Goal: Task Accomplishment & Management: Manage account settings

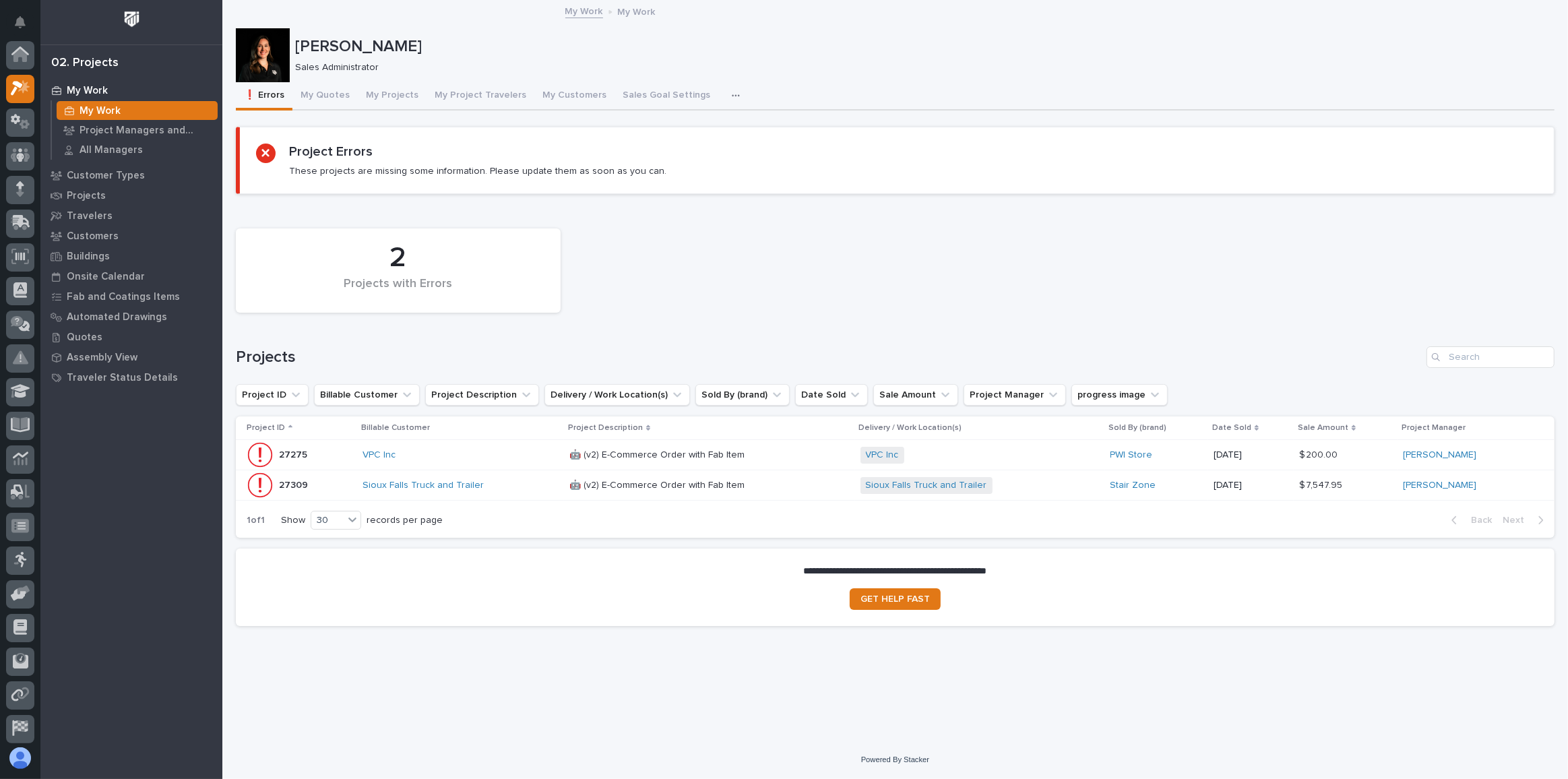
scroll to position [33, 0]
click at [508, 482] on div "Sioux Falls Truck and Trailer" at bounding box center [461, 485] width 196 height 12
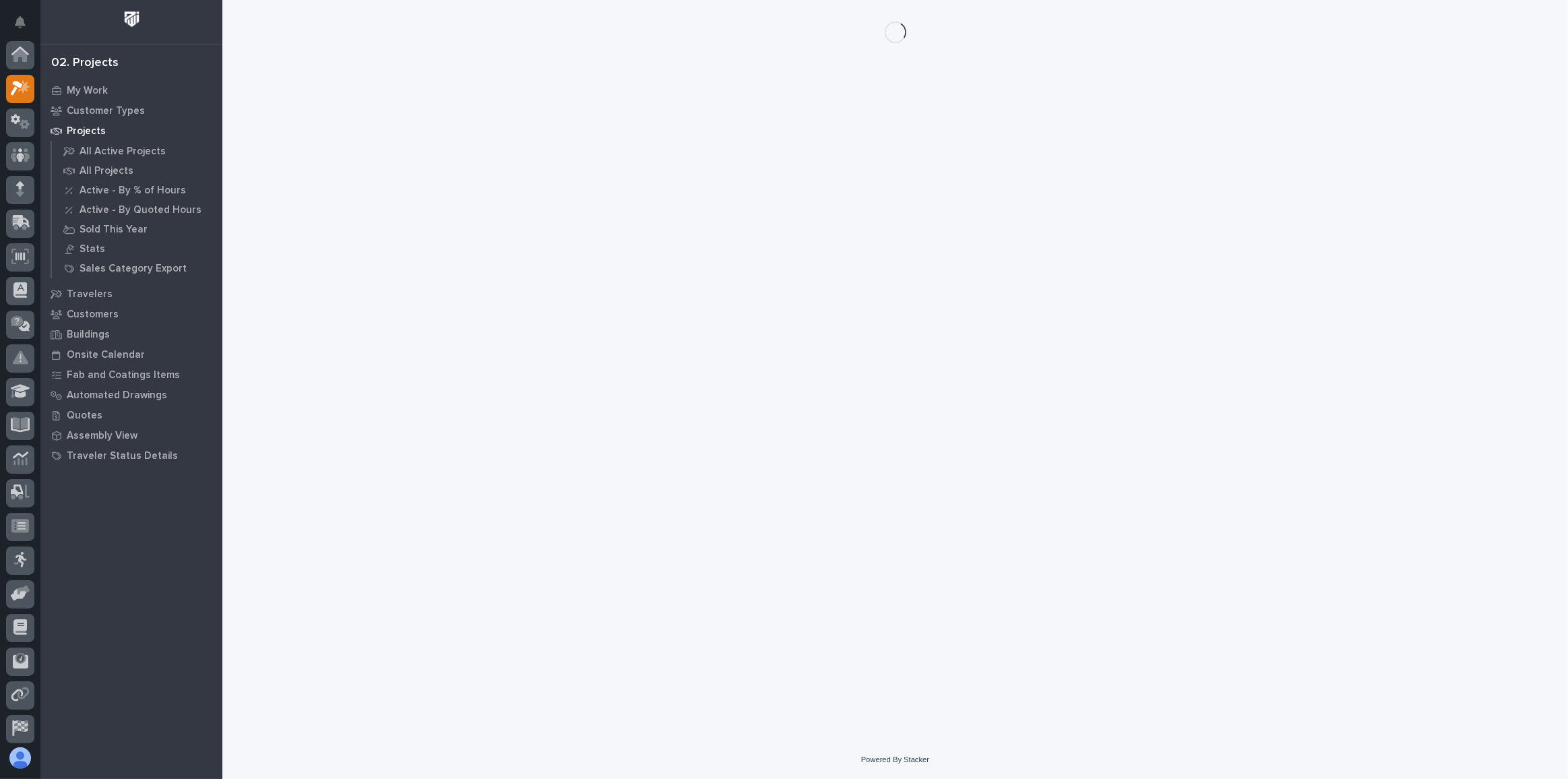
scroll to position [33, 0]
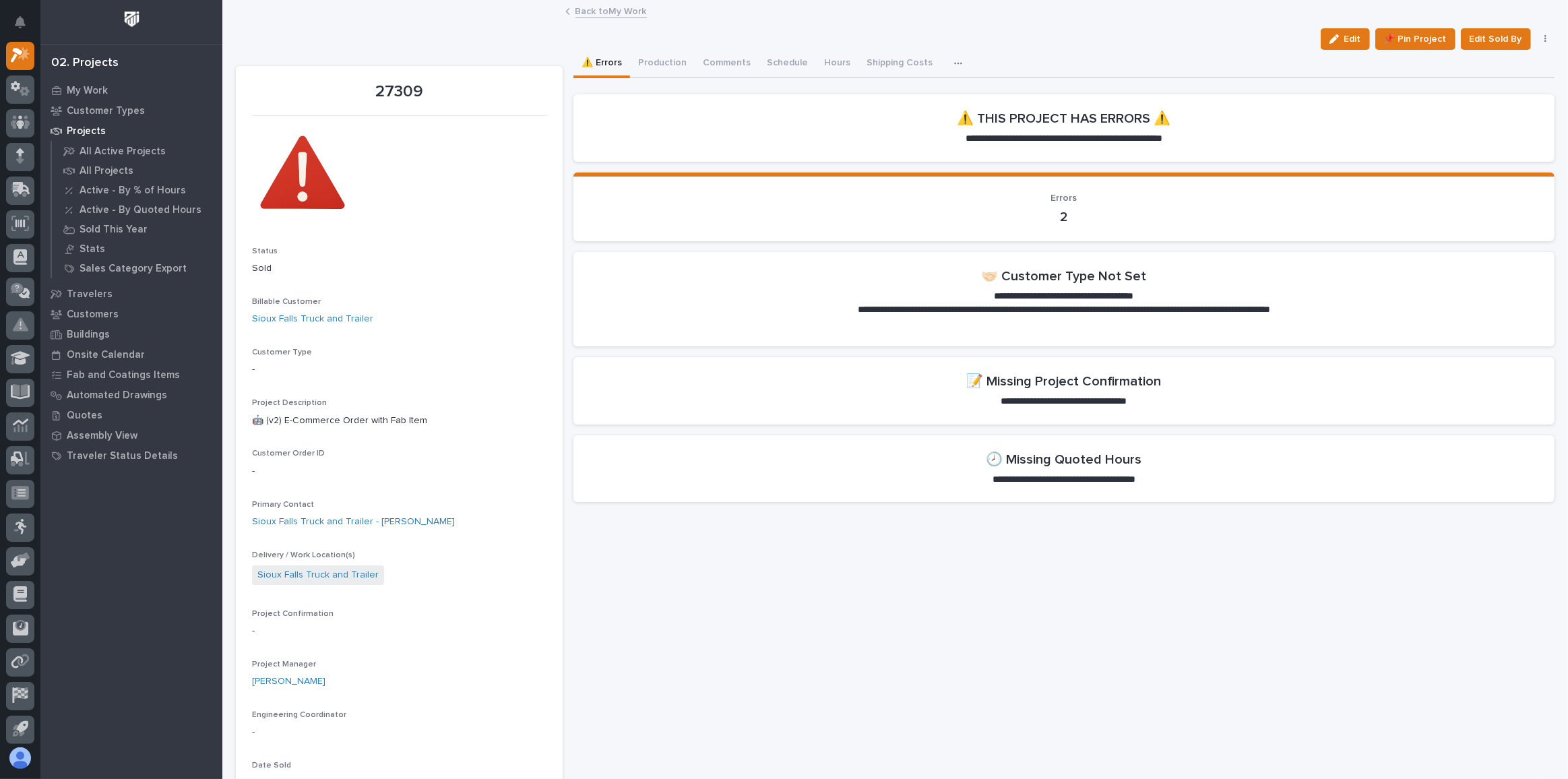
drag, startPoint x: 1339, startPoint y: 33, endPoint x: 1345, endPoint y: 57, distance: 24.7
click at [1339, 33] on button "Edit" at bounding box center [1345, 39] width 49 height 22
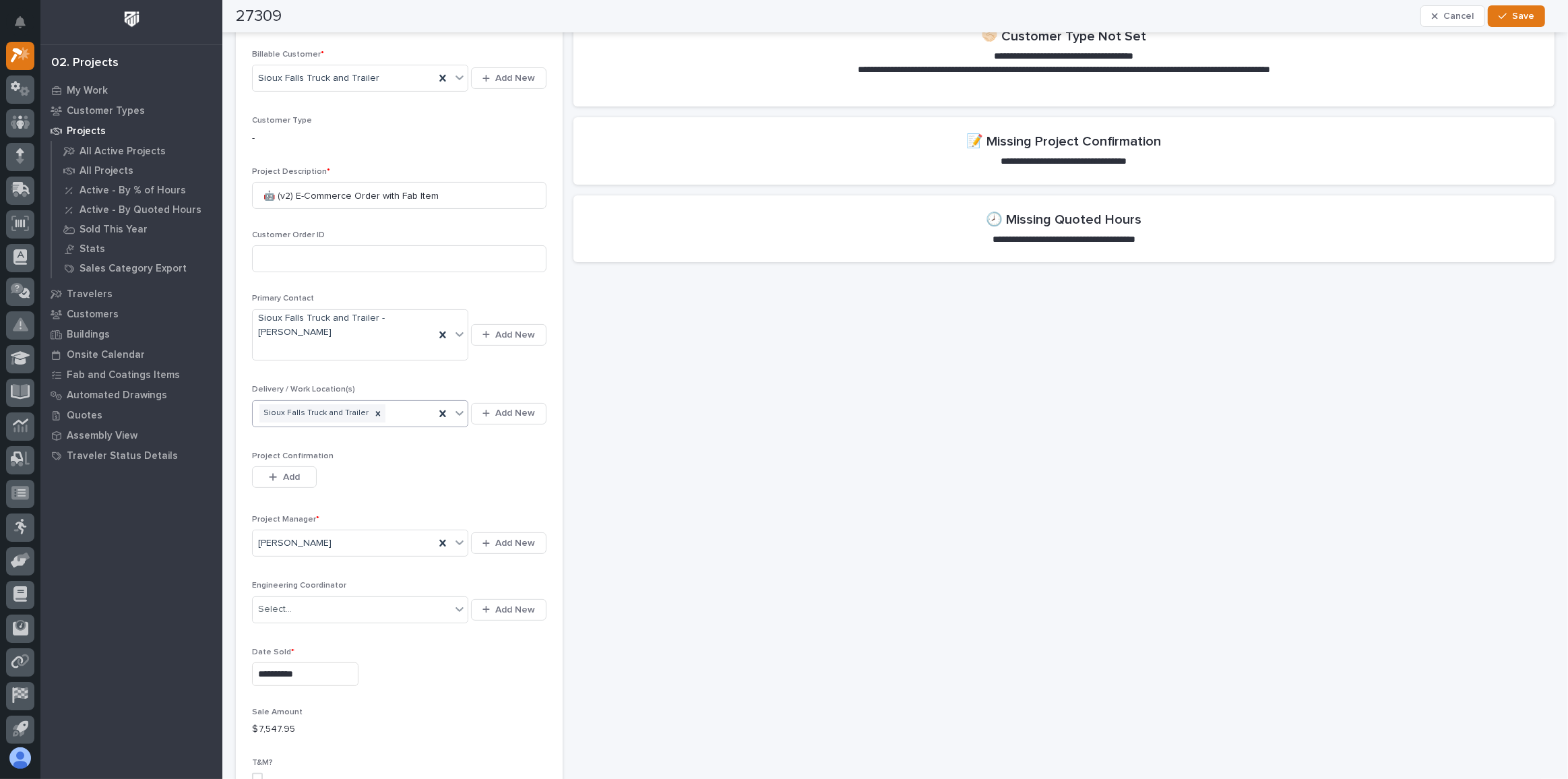
scroll to position [244, 0]
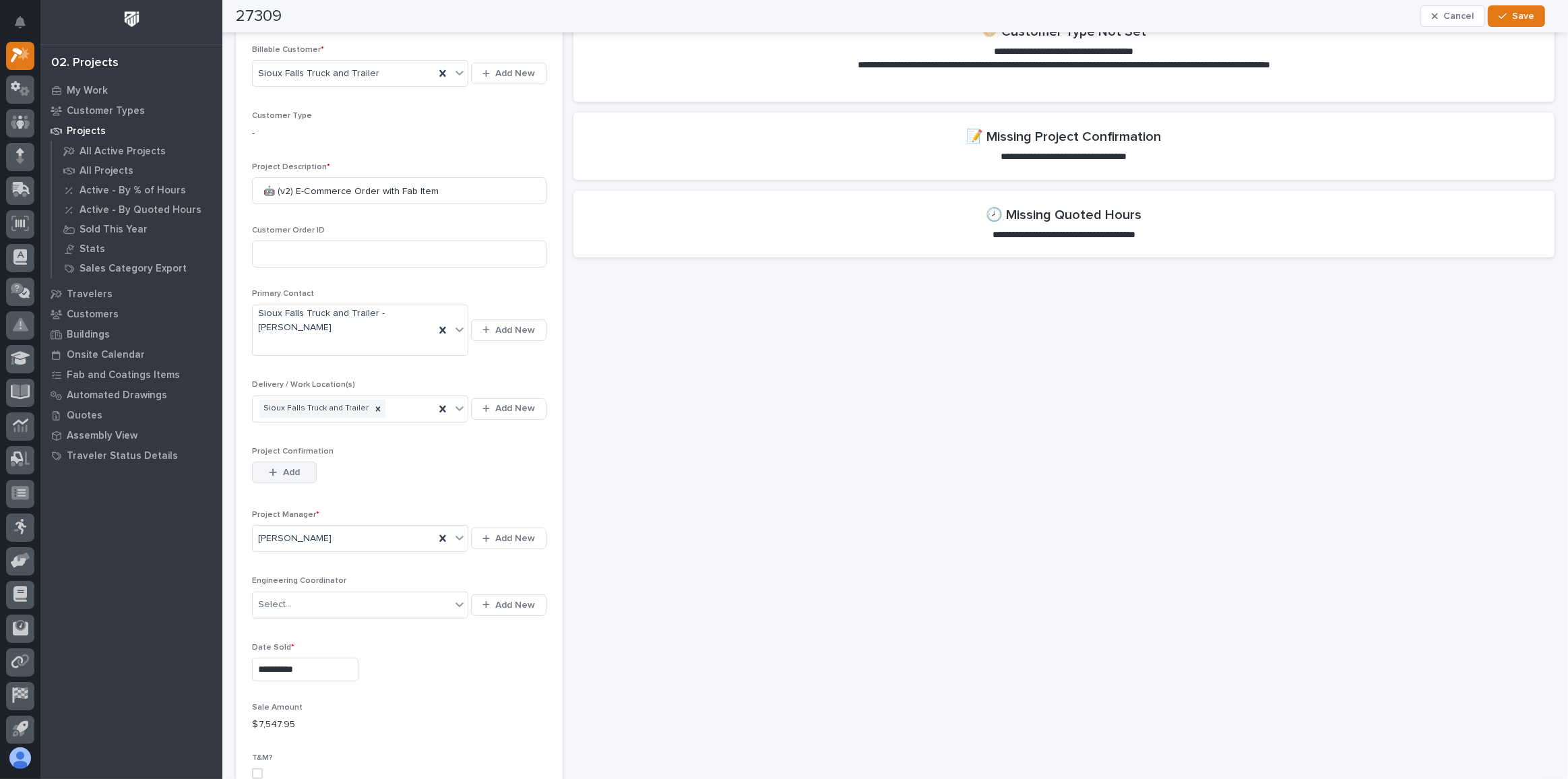
click at [284, 466] on span "Add" at bounding box center [291, 471] width 17 height 12
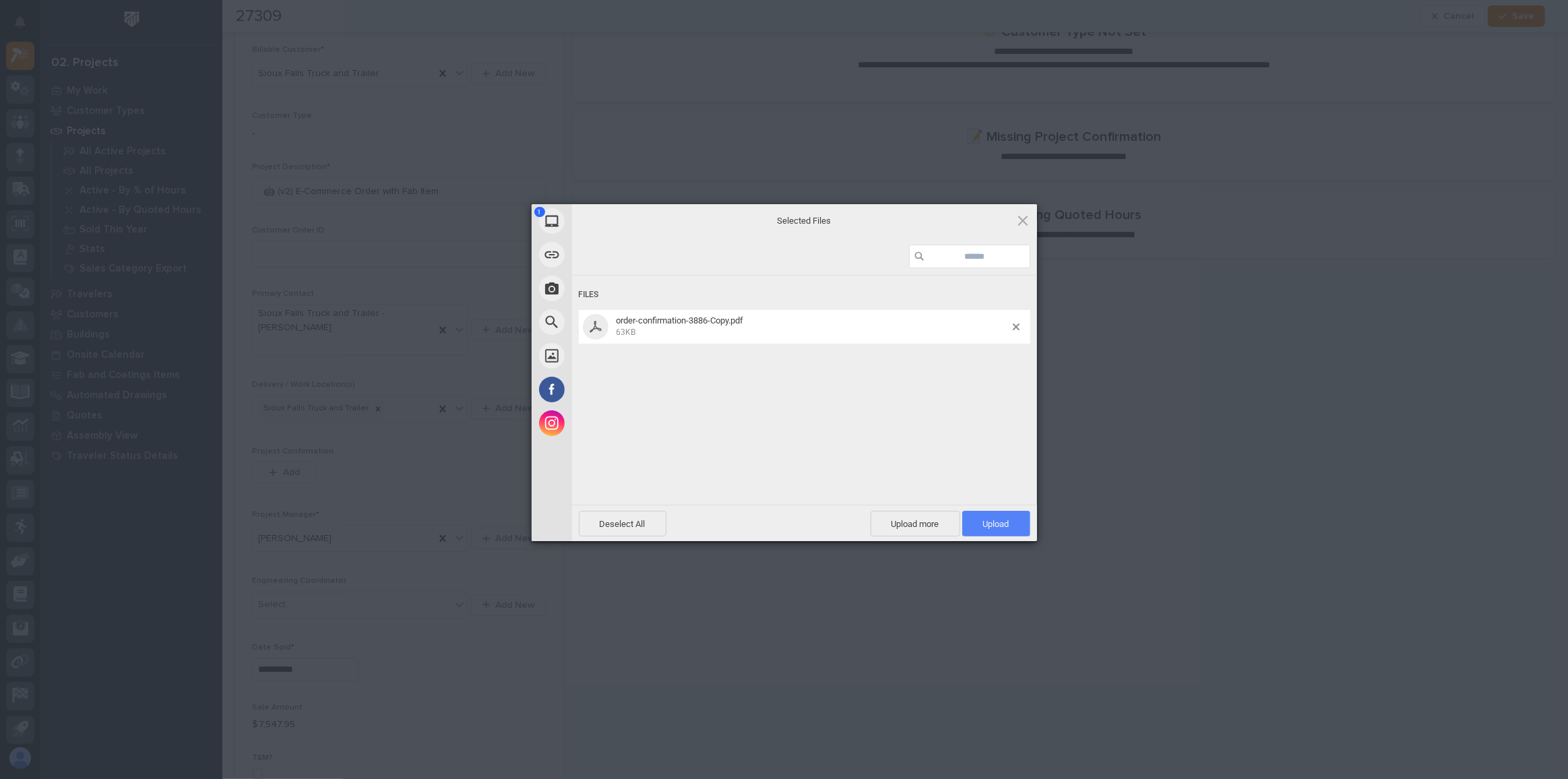
click at [1016, 522] on span "Upload 1" at bounding box center [996, 524] width 68 height 25
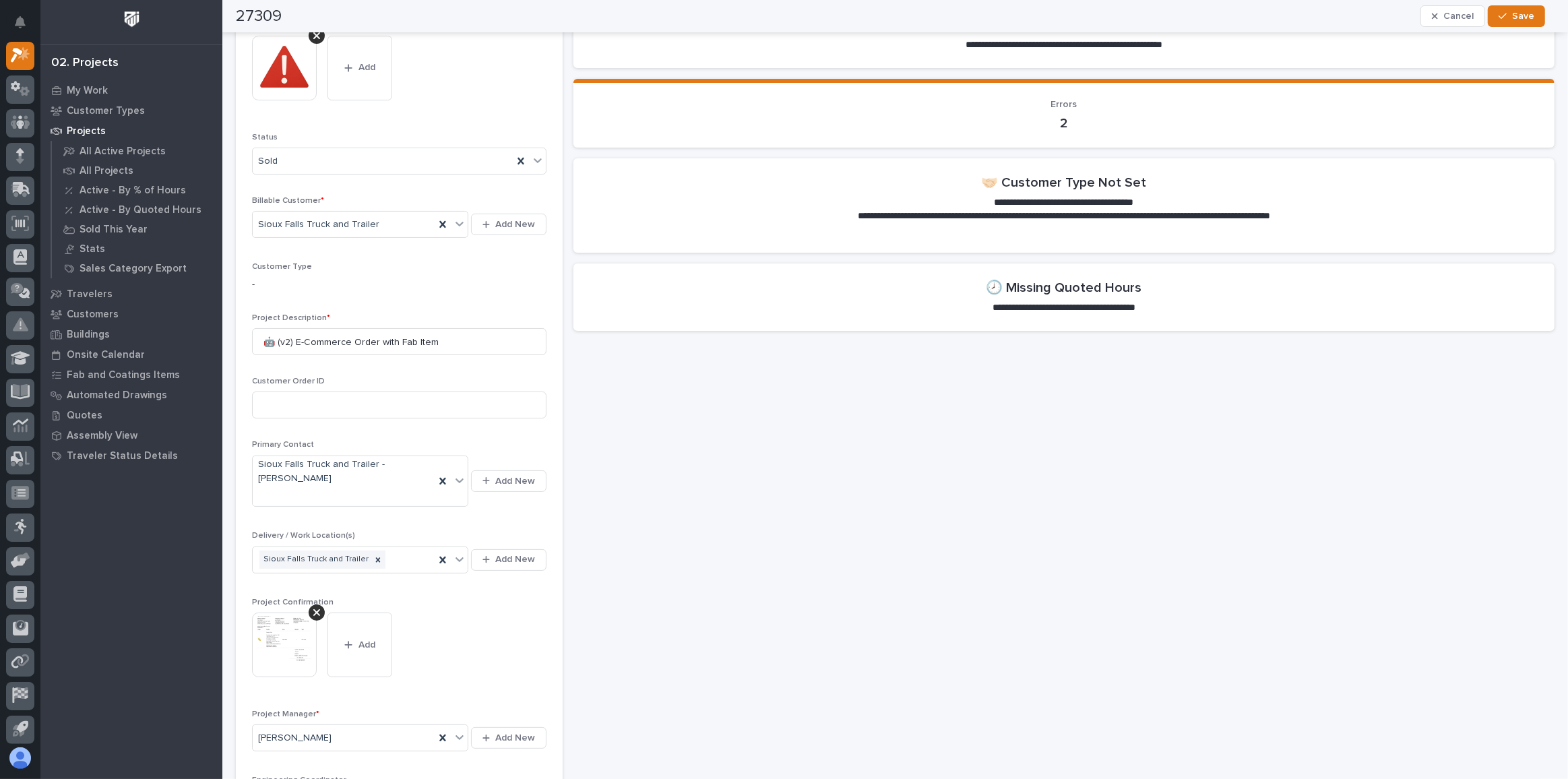
scroll to position [0, 0]
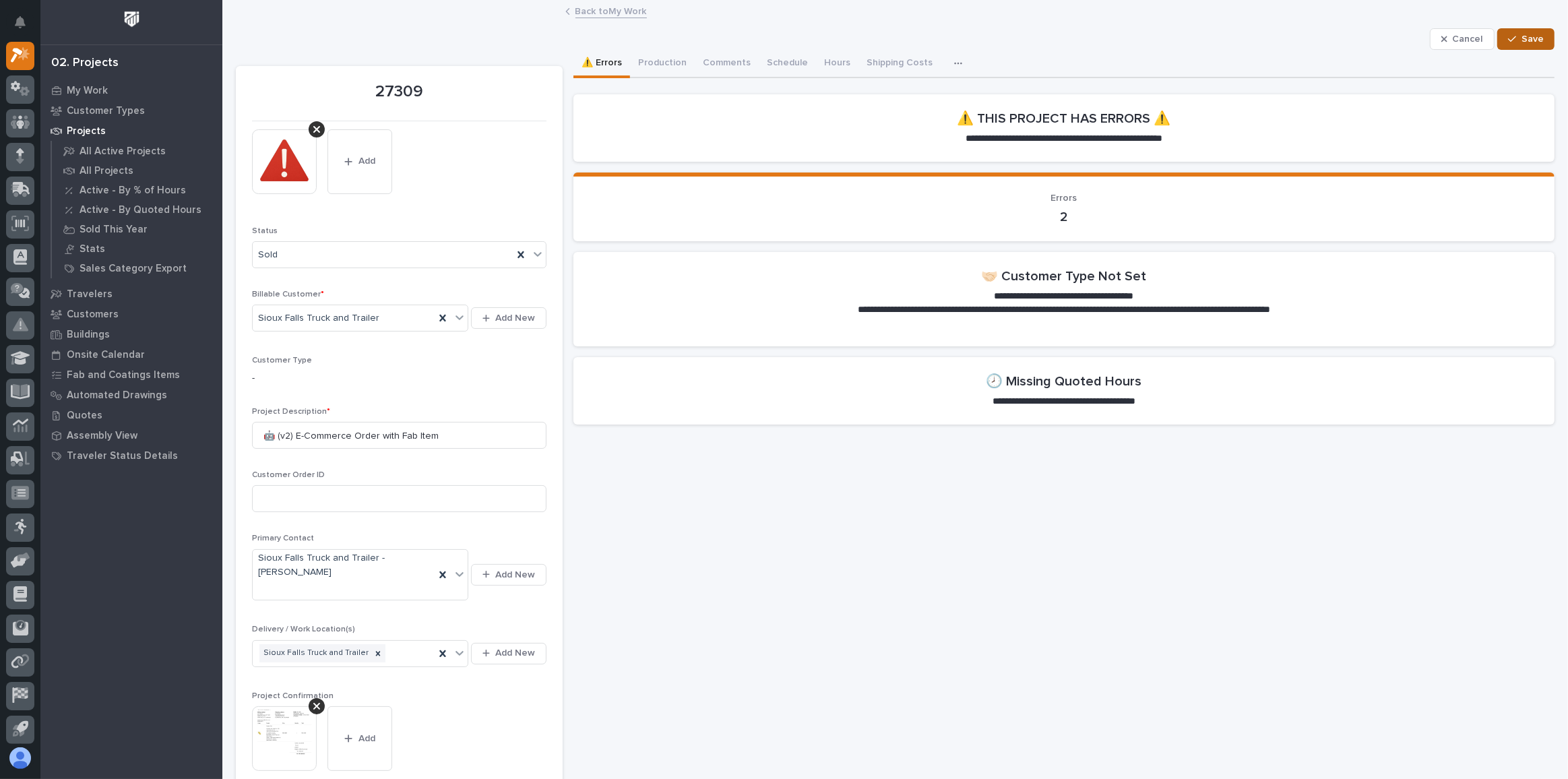
click at [1523, 40] on span "Save" at bounding box center [1533, 38] width 23 height 12
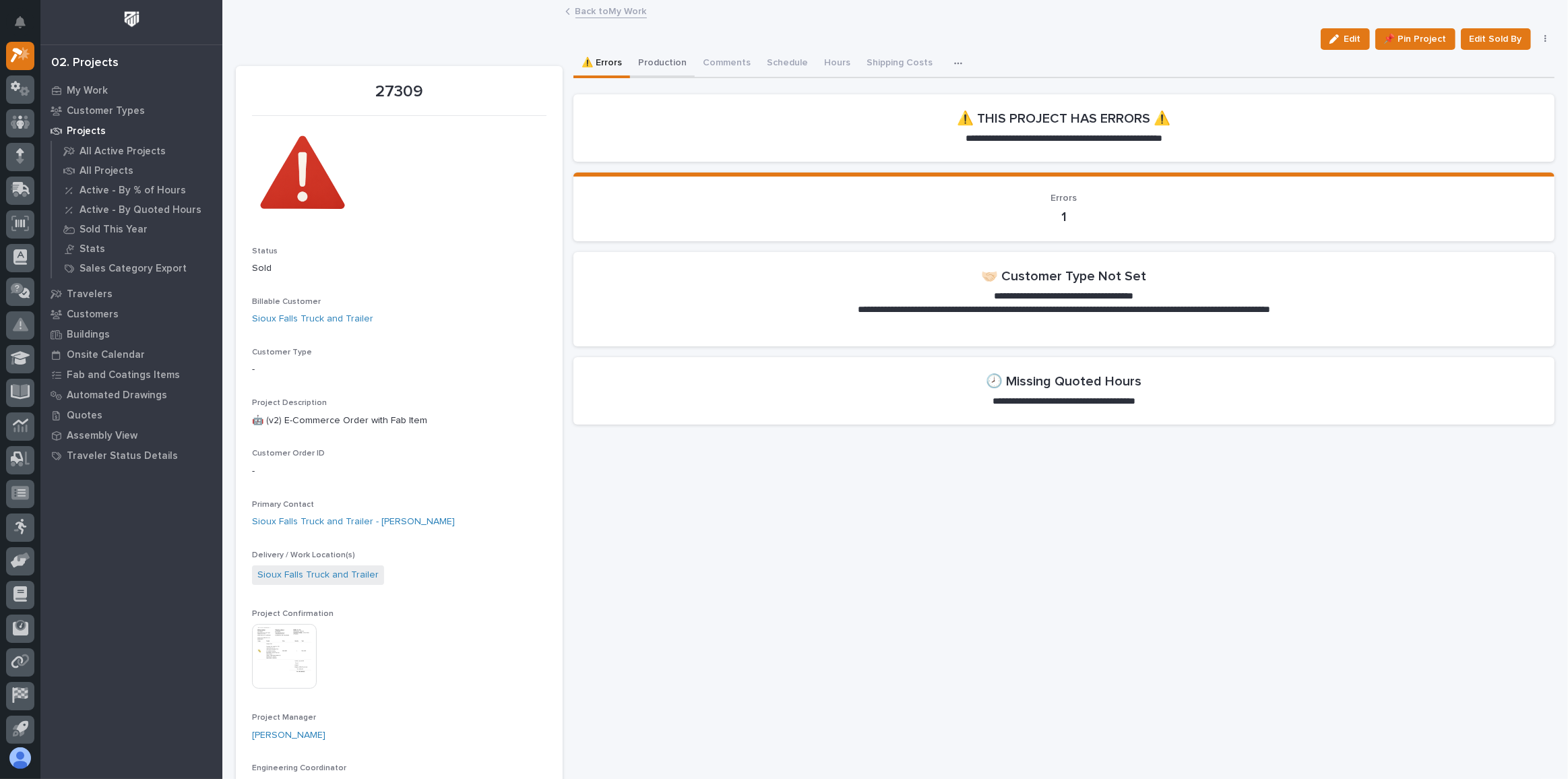
click at [663, 54] on button "Production" at bounding box center [662, 63] width 65 height 28
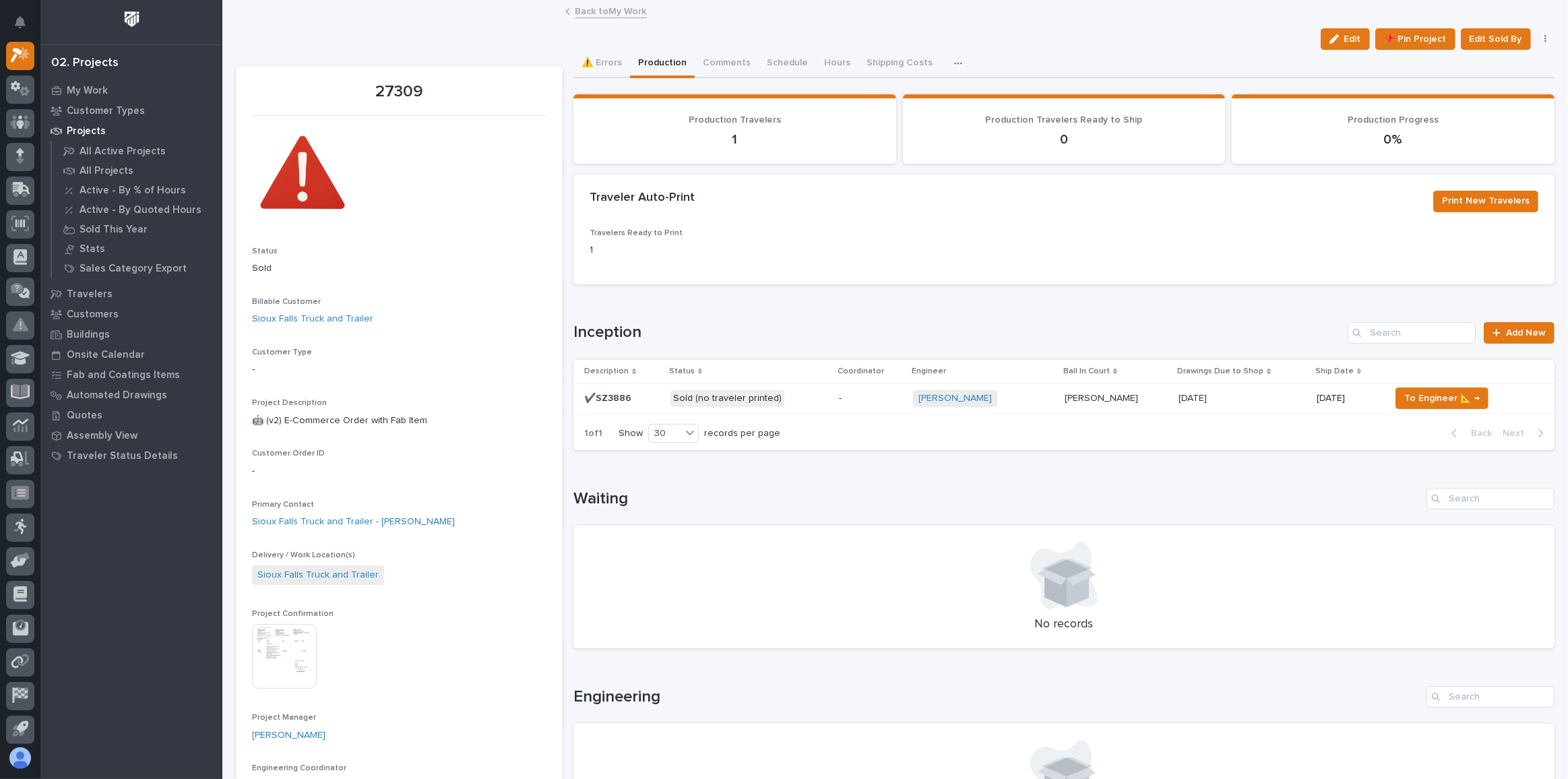
click at [794, 396] on p "Sold (no traveler printed)" at bounding box center [749, 398] width 158 height 17
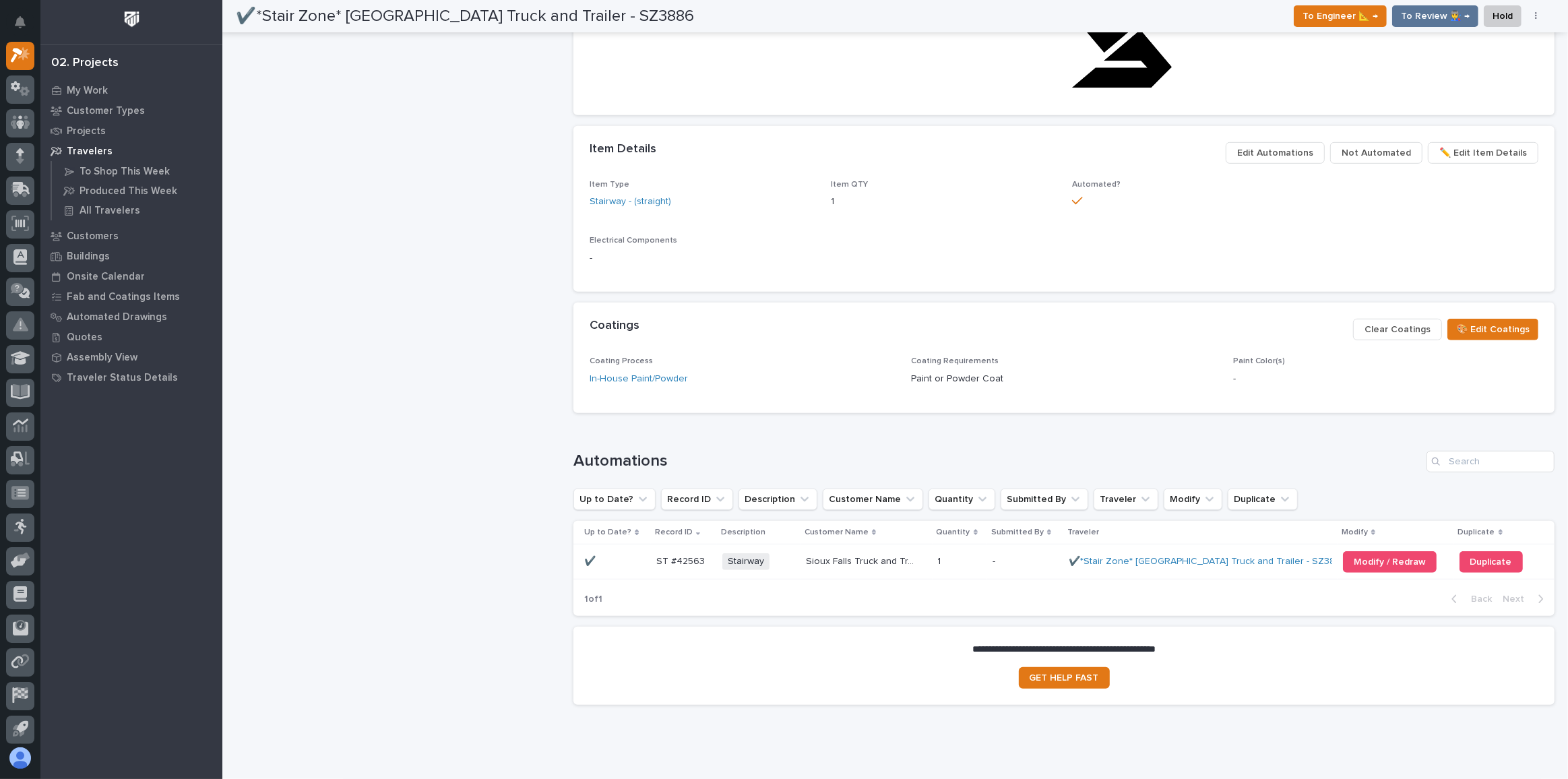
scroll to position [911, 0]
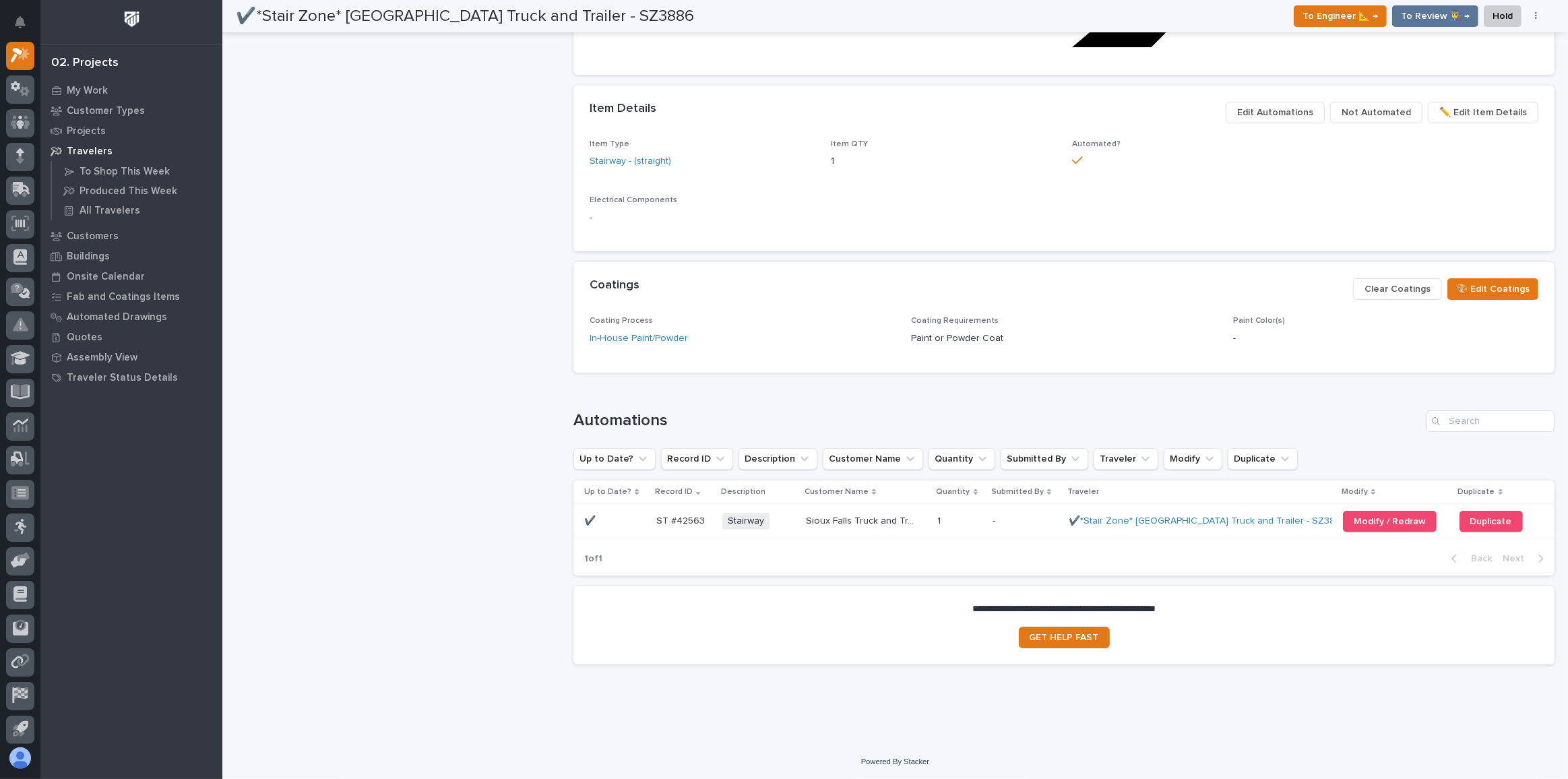
click at [638, 519] on p at bounding box center [615, 521] width 62 height 12
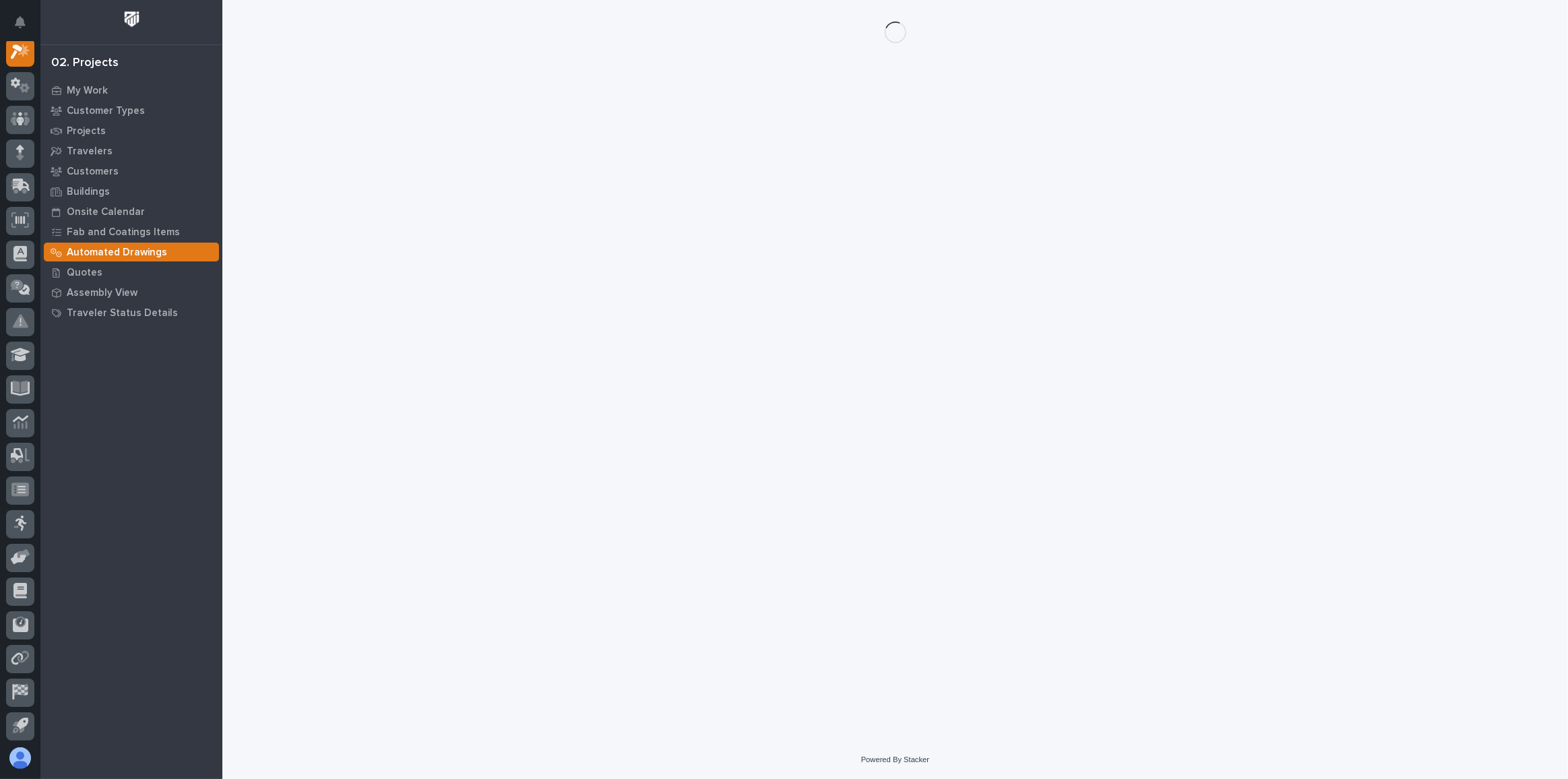
scroll to position [33, 0]
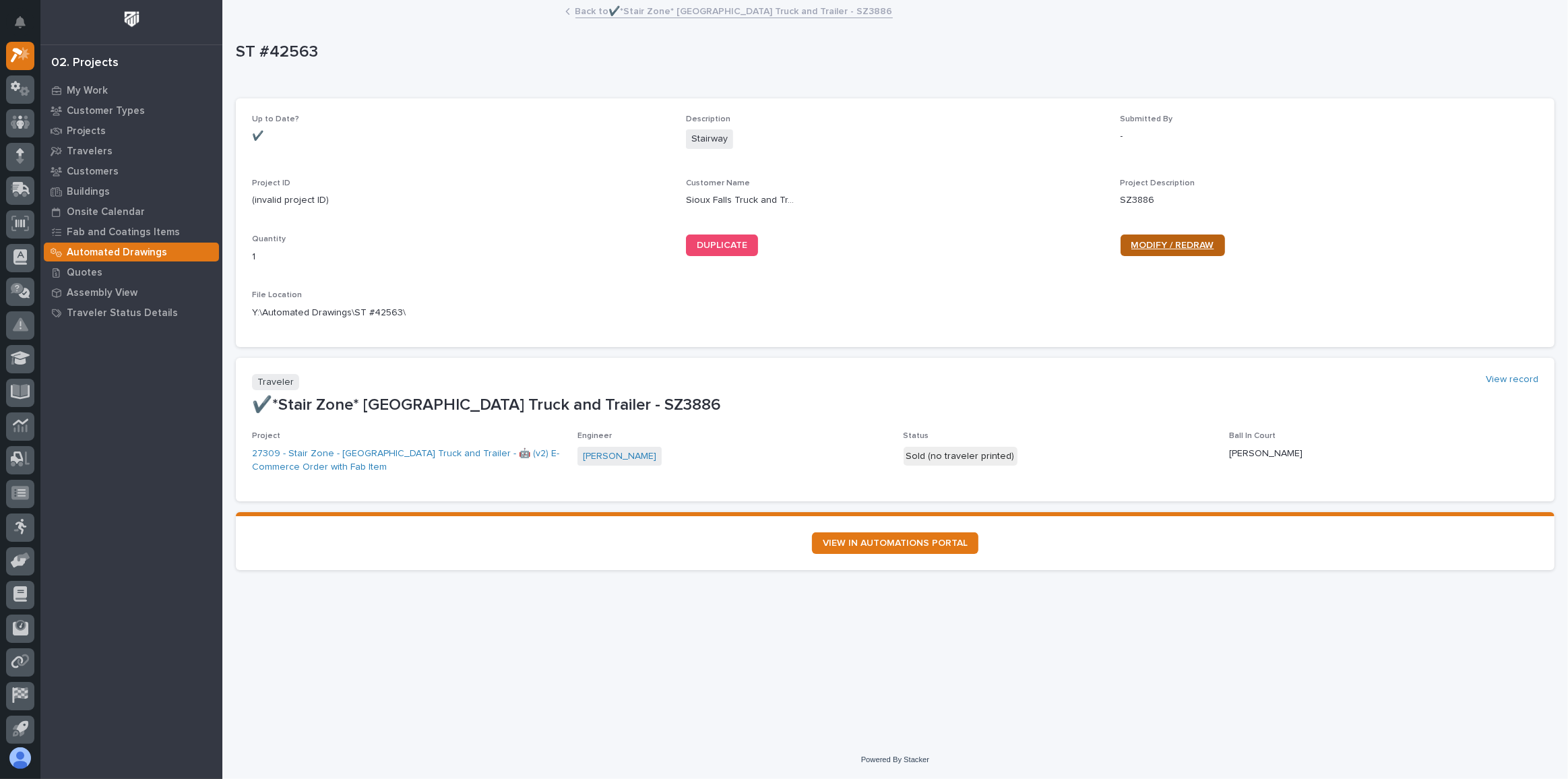
click at [1174, 246] on span "MODIFY / REDRAW" at bounding box center [1174, 245] width 83 height 9
click at [646, 12] on link "Back to ✔️*Stair Zone* Sioux Falls Truck and Trailer - SZ3886" at bounding box center [734, 10] width 318 height 15
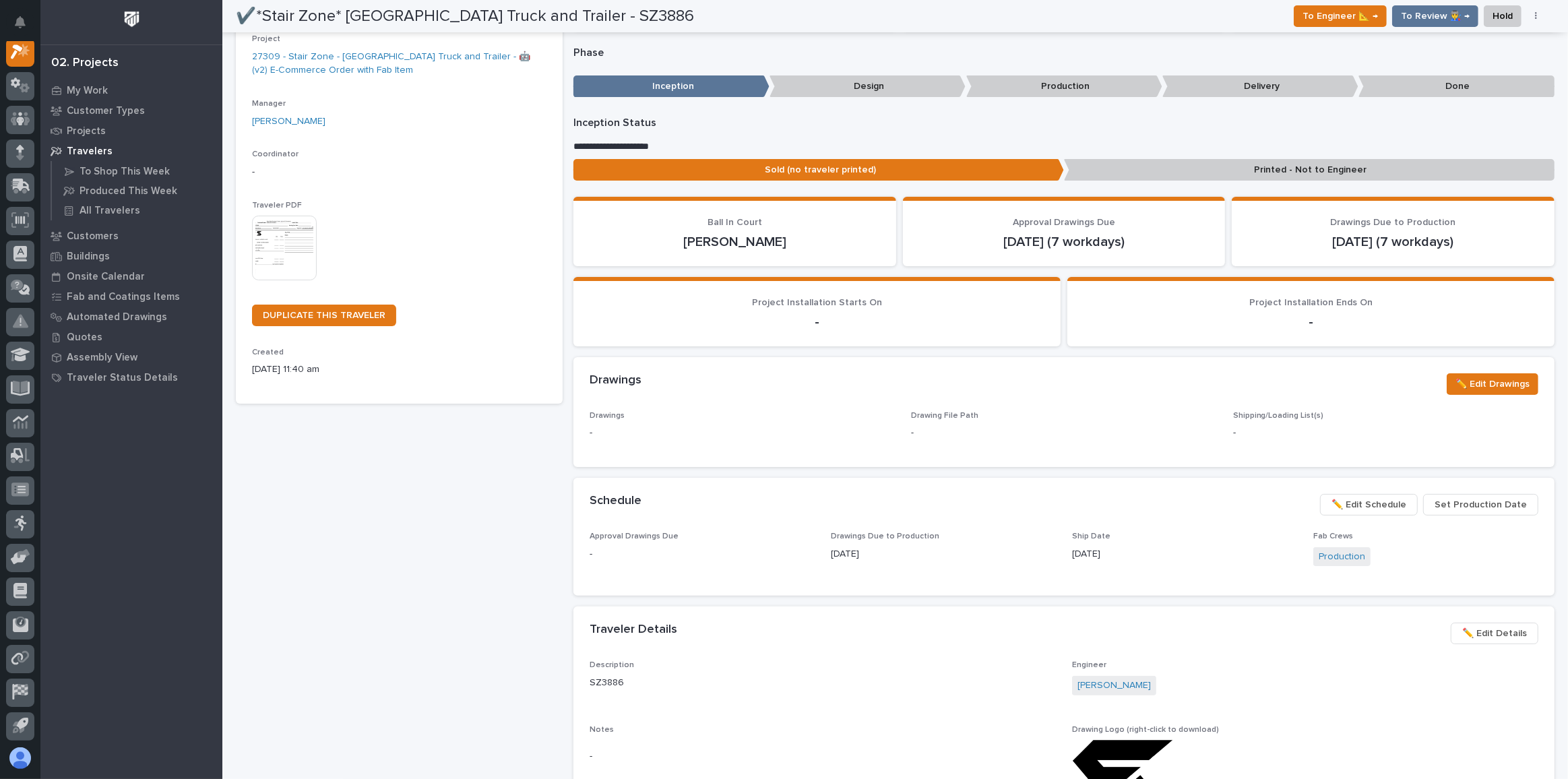
scroll to position [115, 0]
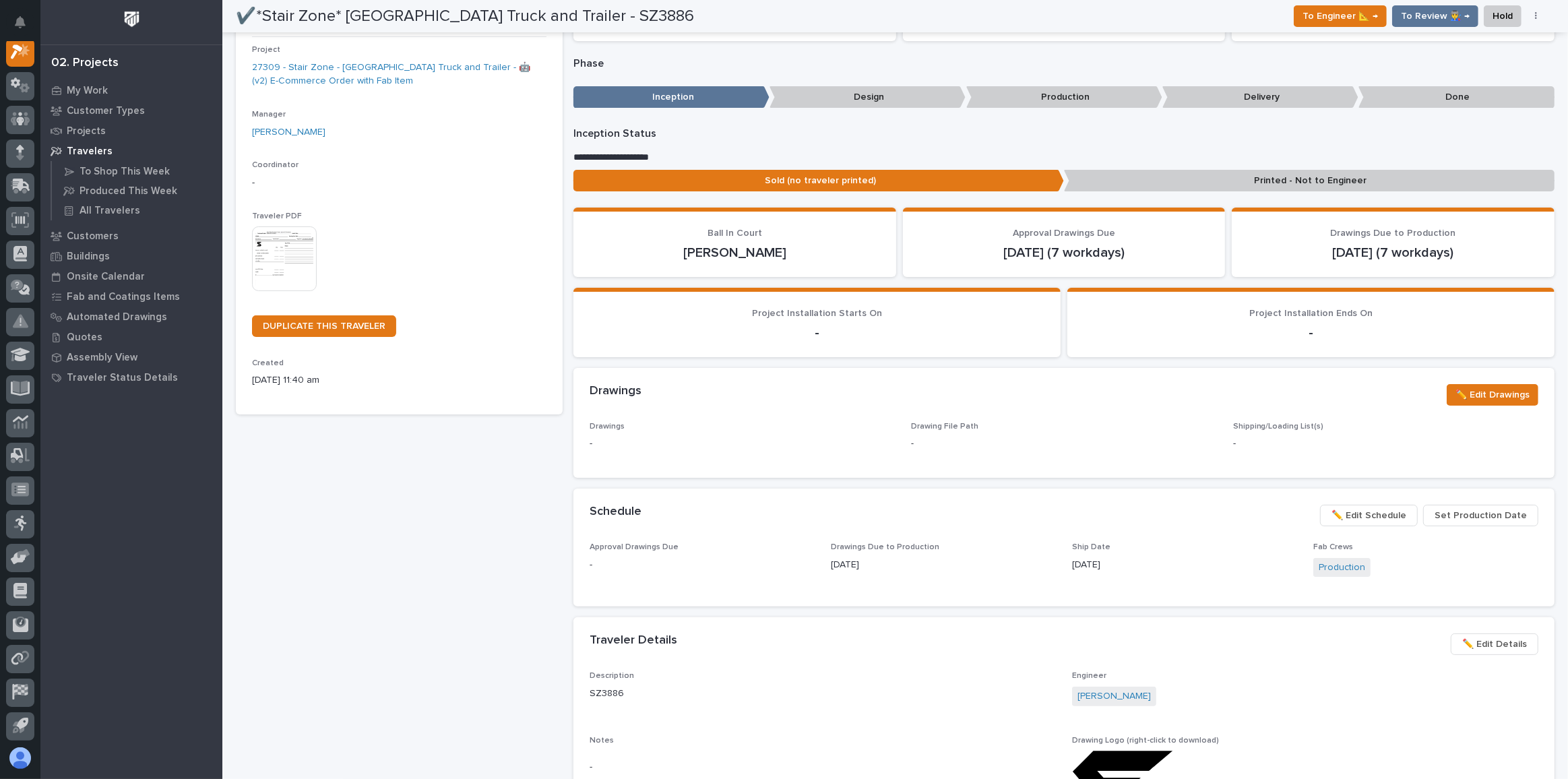
click at [1385, 513] on span "✏️ Edit Schedule" at bounding box center [1369, 516] width 75 height 16
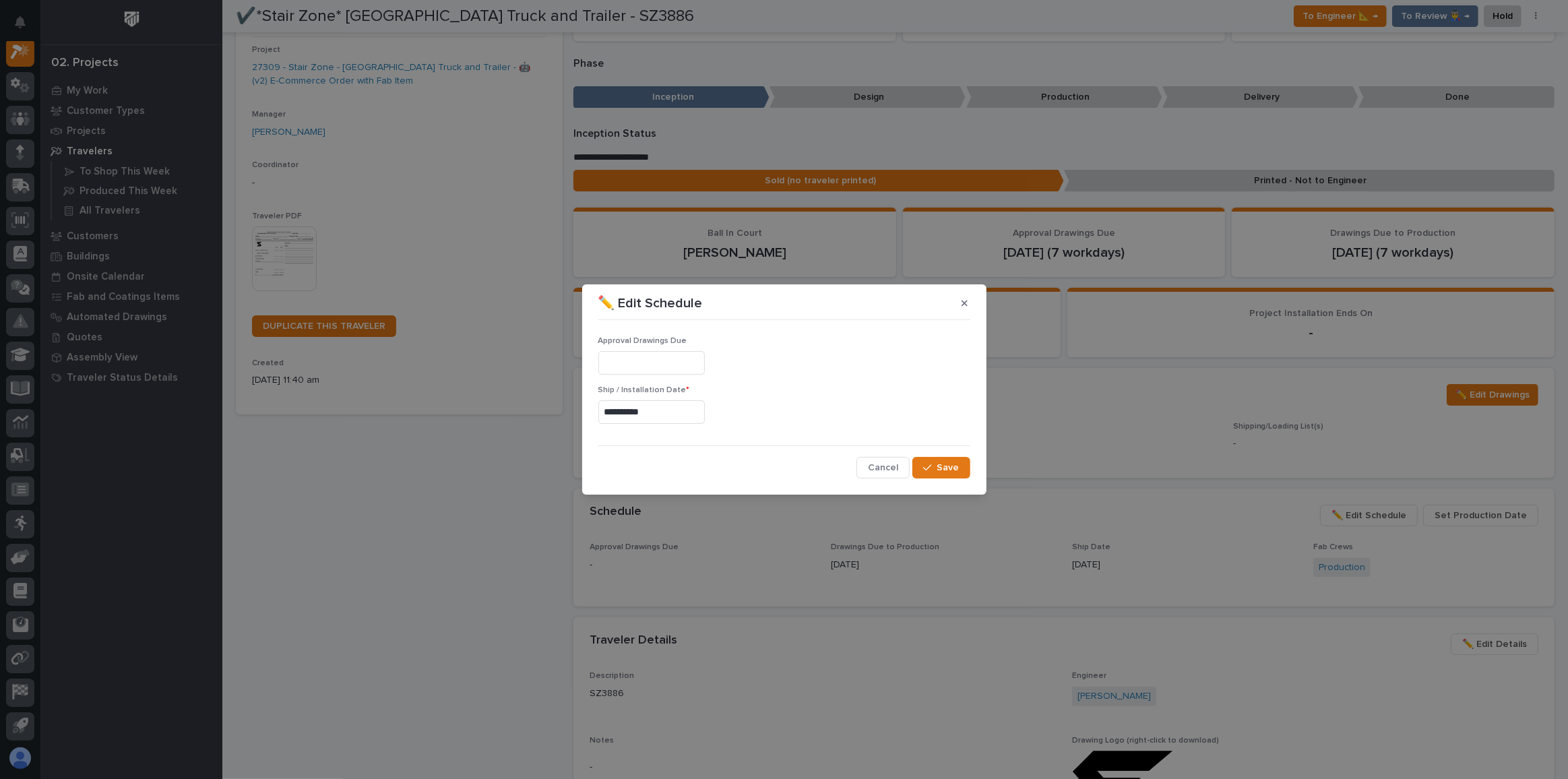
click at [664, 419] on input "**********" at bounding box center [651, 412] width 107 height 24
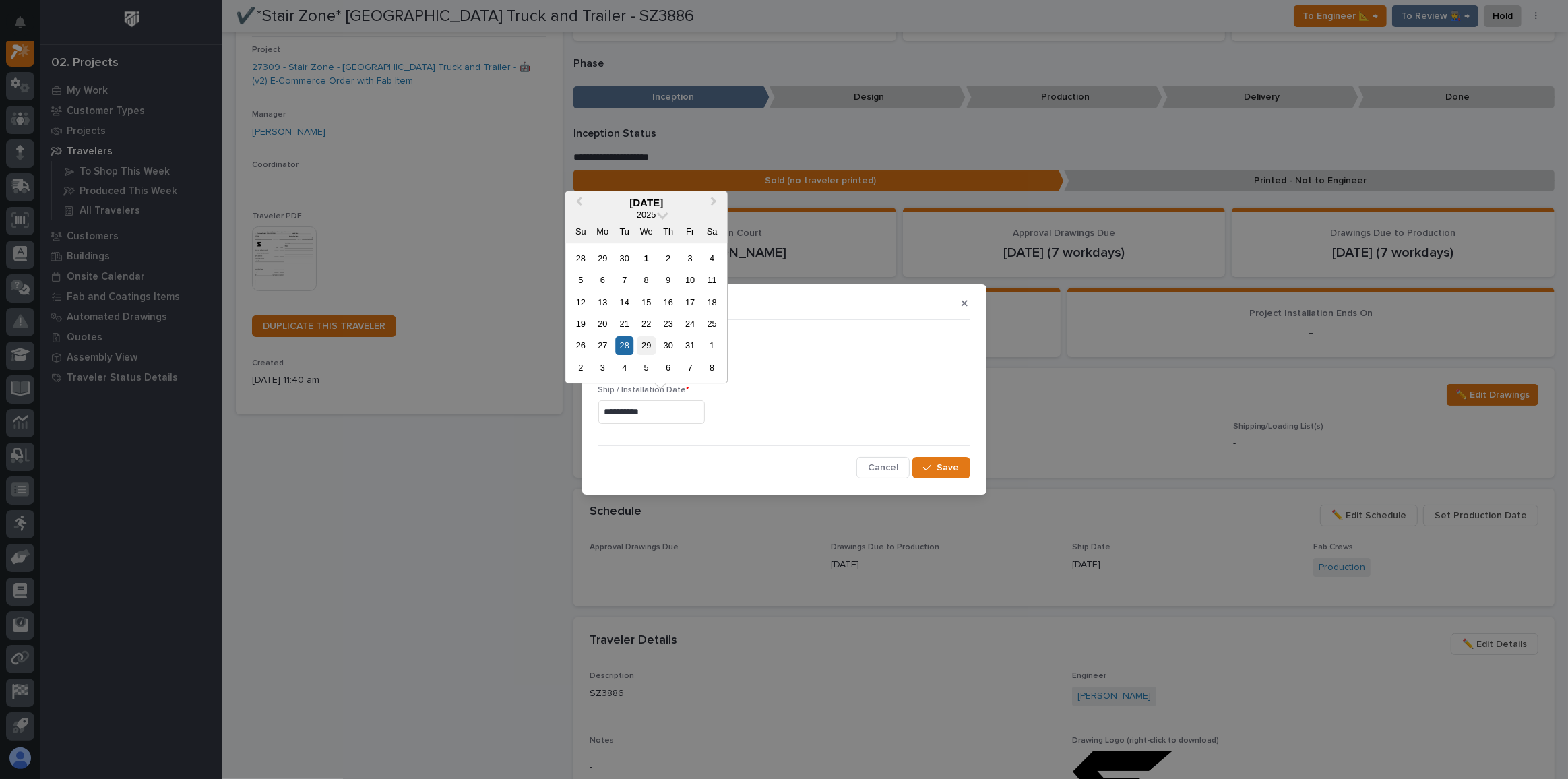
click at [640, 343] on div "29" at bounding box center [647, 346] width 18 height 18
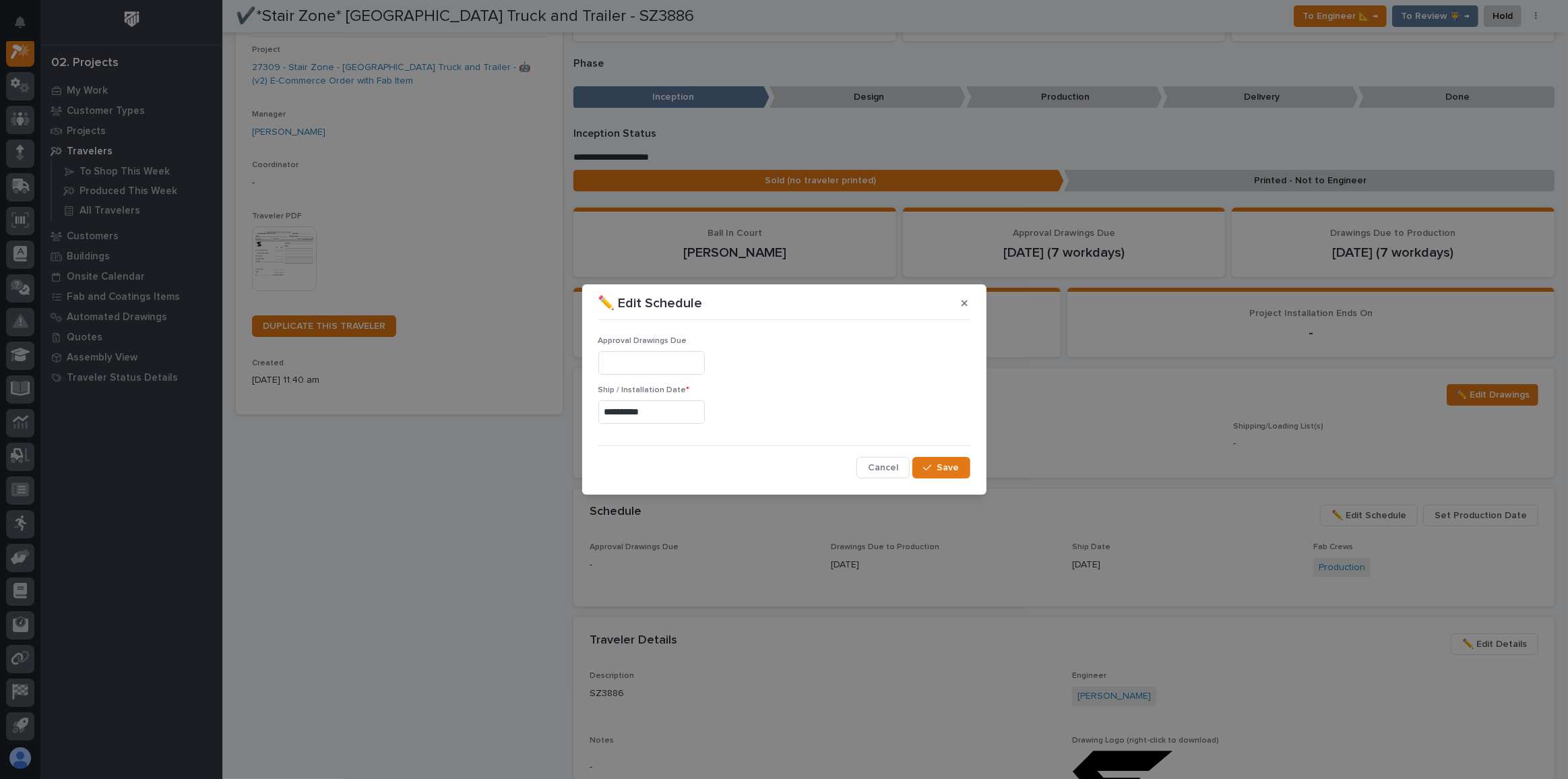
type input "**********"
click at [943, 463] on span "Save" at bounding box center [948, 467] width 23 height 12
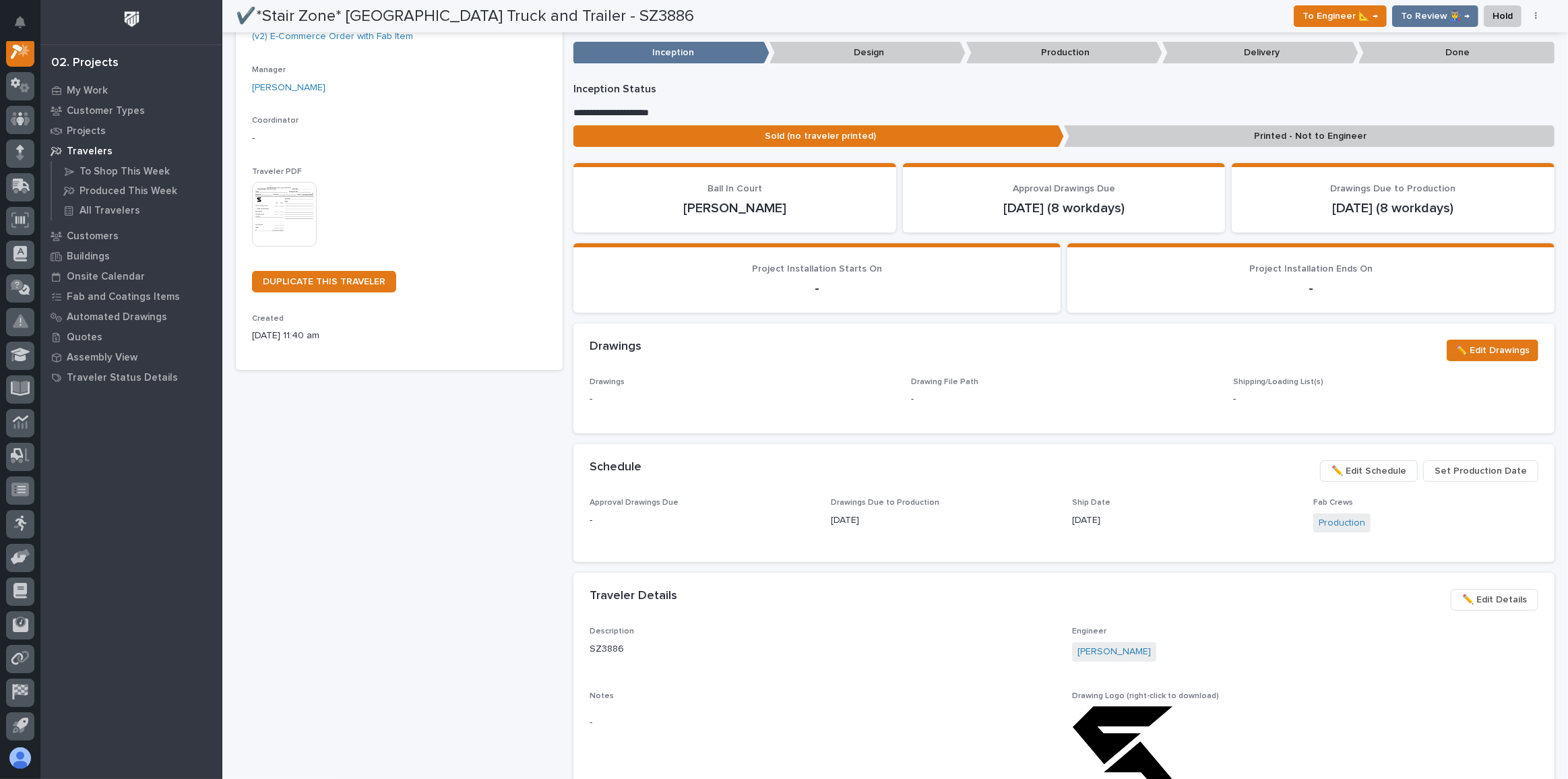
scroll to position [184, 0]
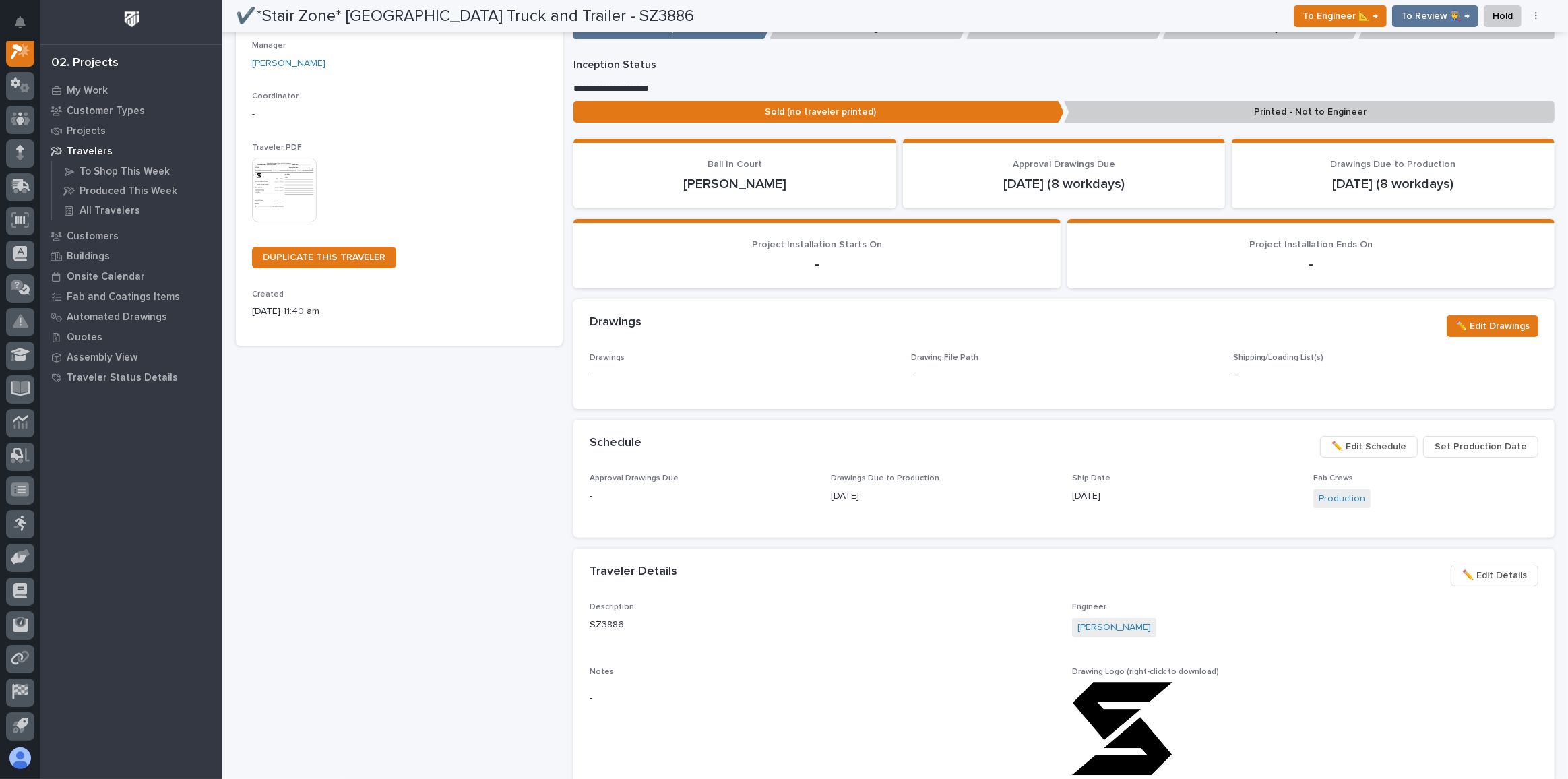
click at [1516, 581] on span "✏️ Edit Details" at bounding box center [1495, 575] width 65 height 16
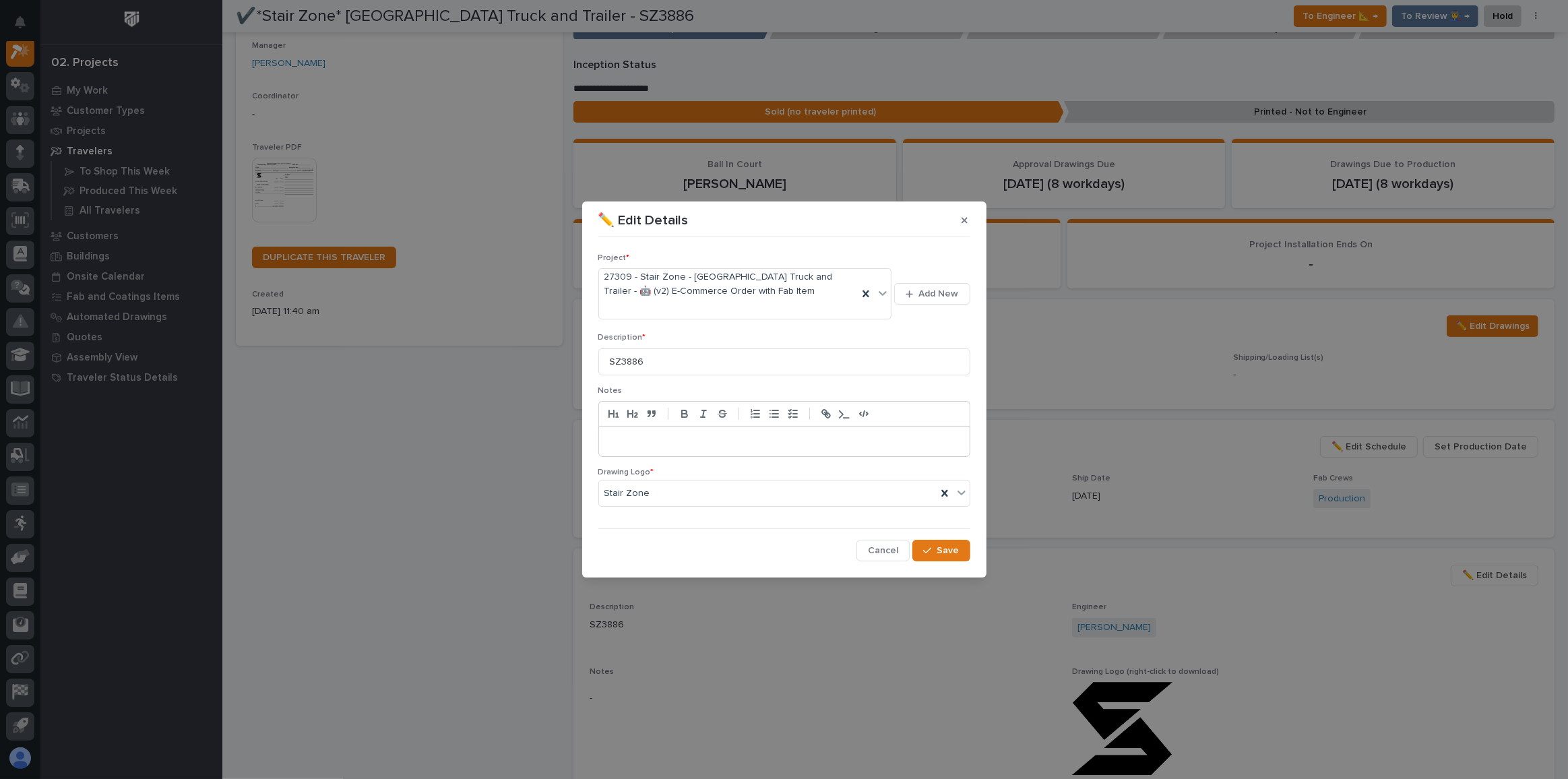
click at [704, 426] on div at bounding box center [784, 441] width 371 height 30
click at [947, 551] on span "Save" at bounding box center [948, 550] width 23 height 12
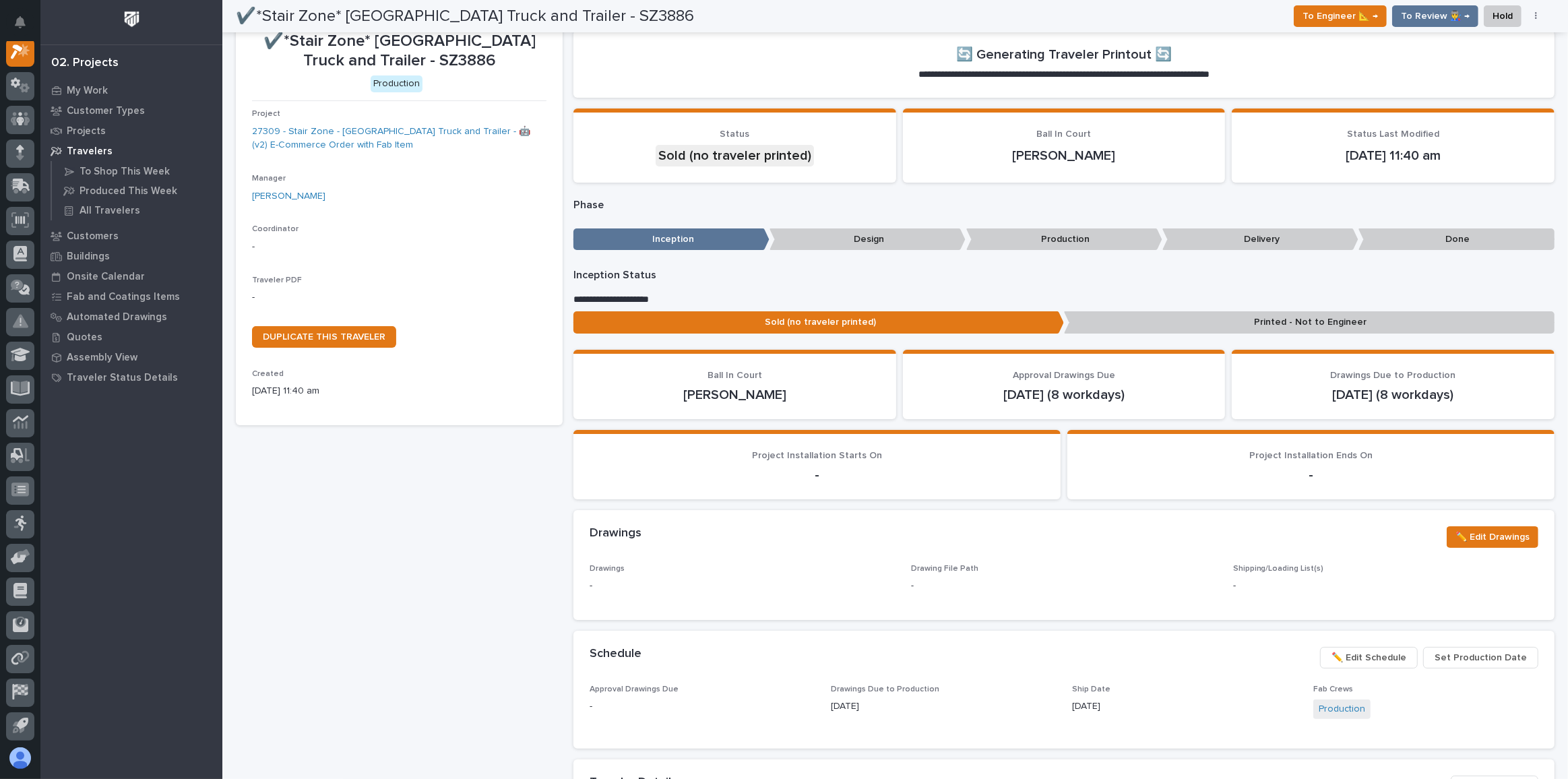
scroll to position [38, 0]
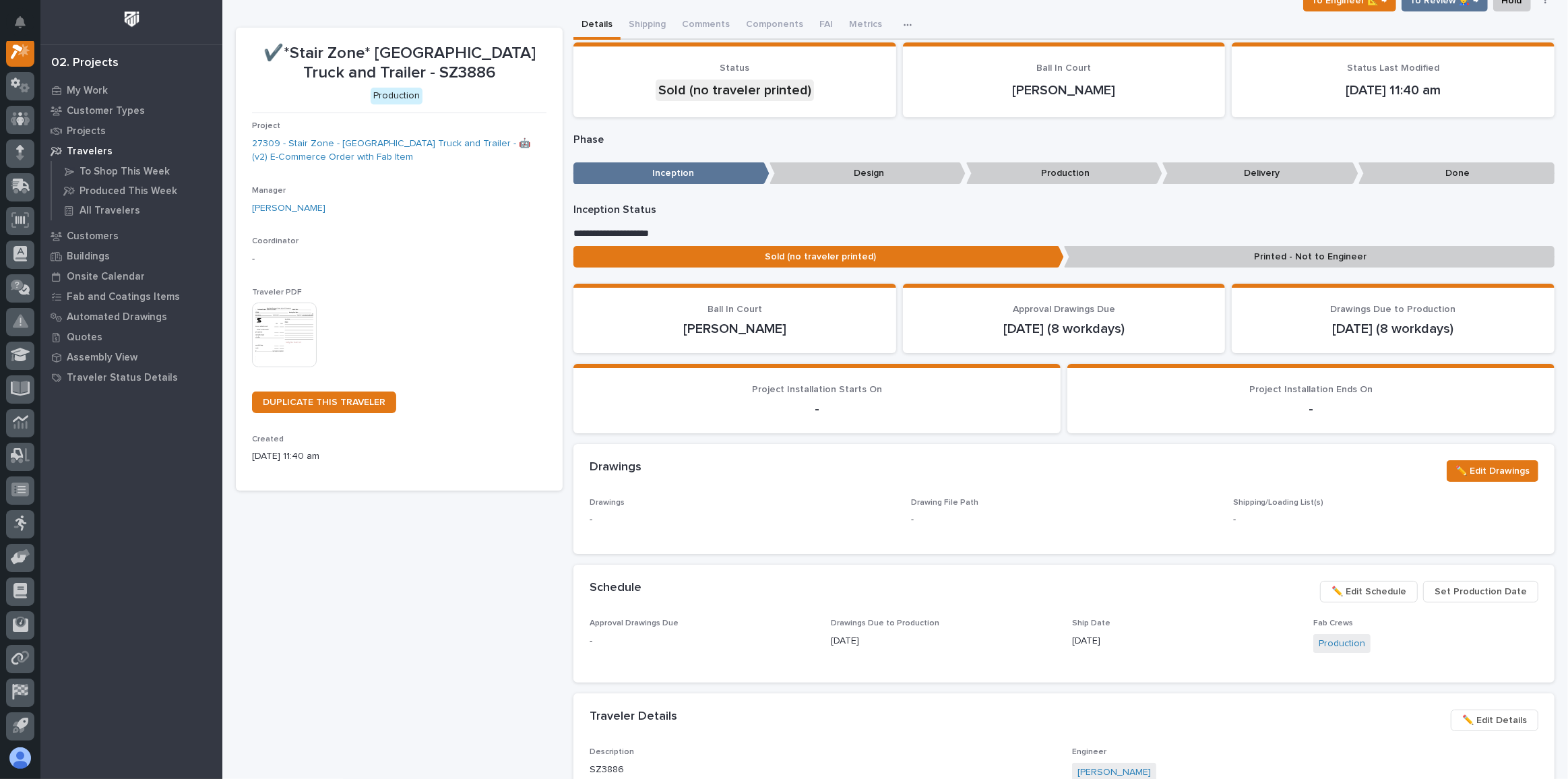
click at [267, 346] on img at bounding box center [285, 335] width 65 height 65
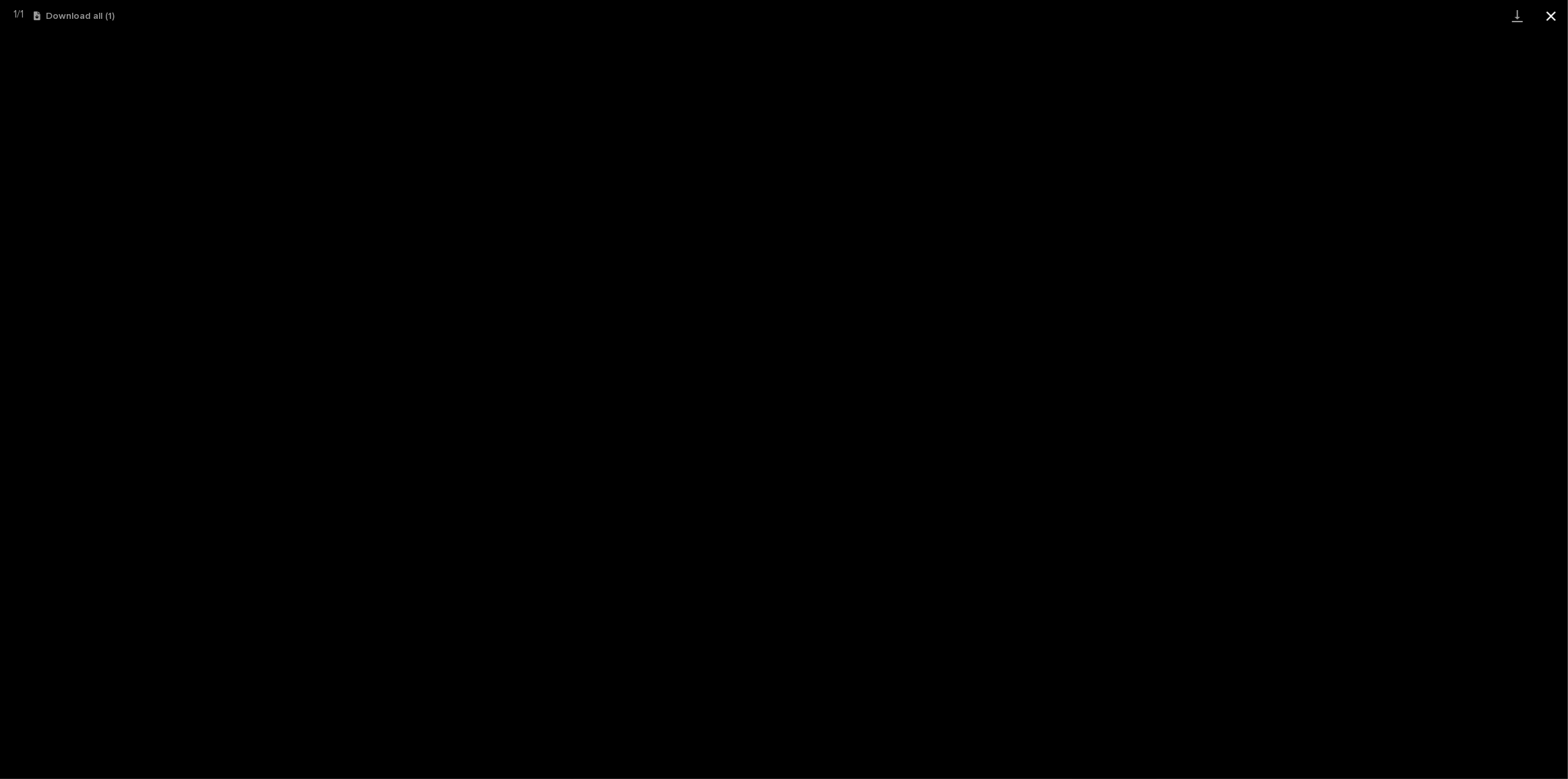
click at [1548, 14] on button "Close gallery" at bounding box center [1551, 15] width 33 height 32
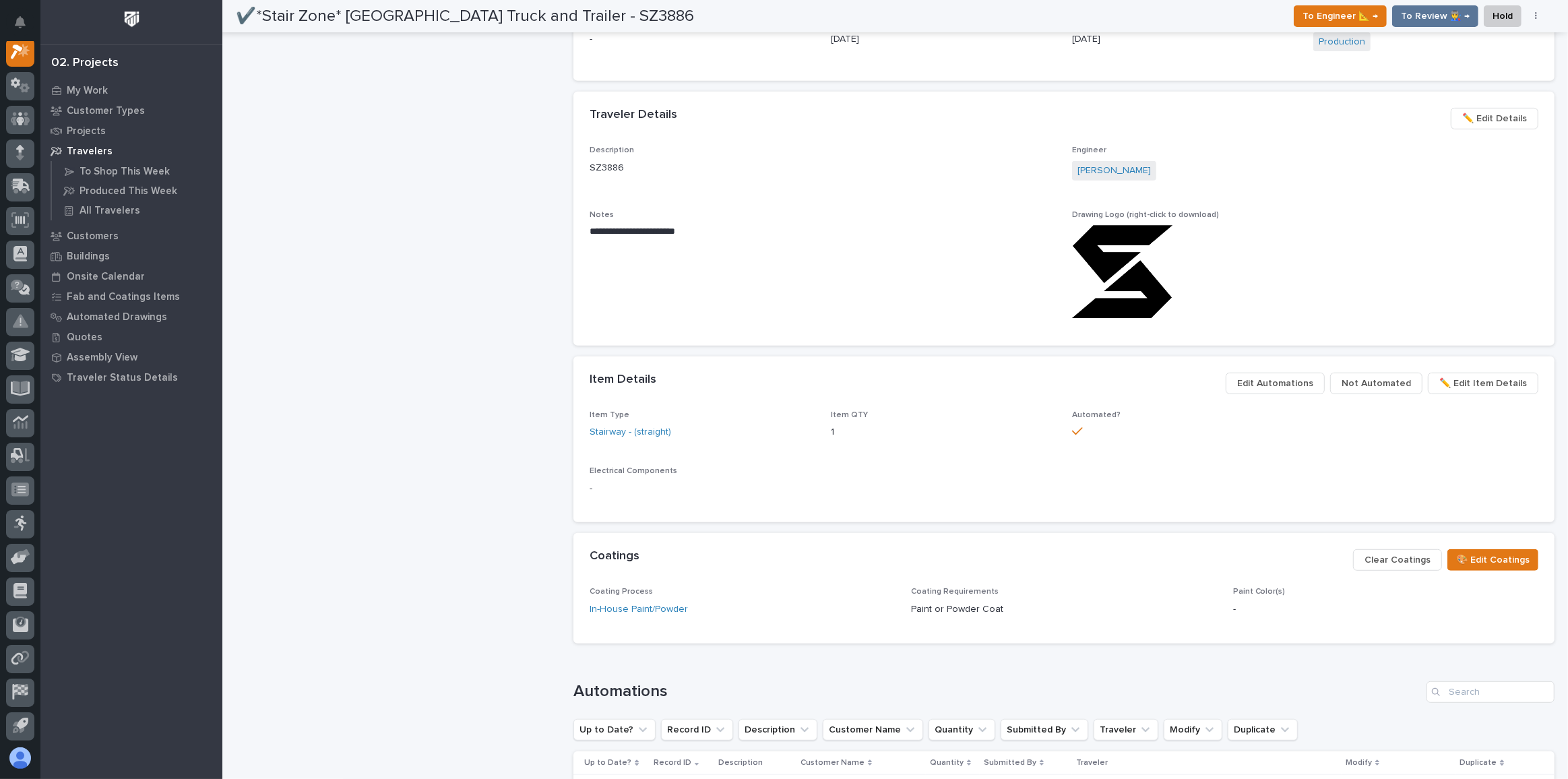
scroll to position [421, 0]
